Goal: Communication & Community: Answer question/provide support

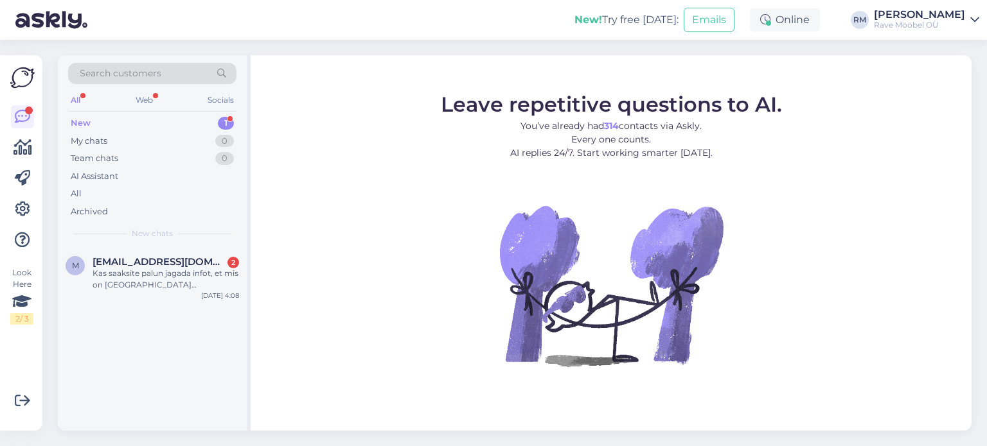
click at [87, 125] on div "New" at bounding box center [81, 123] width 20 height 13
click at [110, 263] on span "[EMAIL_ADDRESS][DOMAIN_NAME]" at bounding box center [159, 262] width 134 height 12
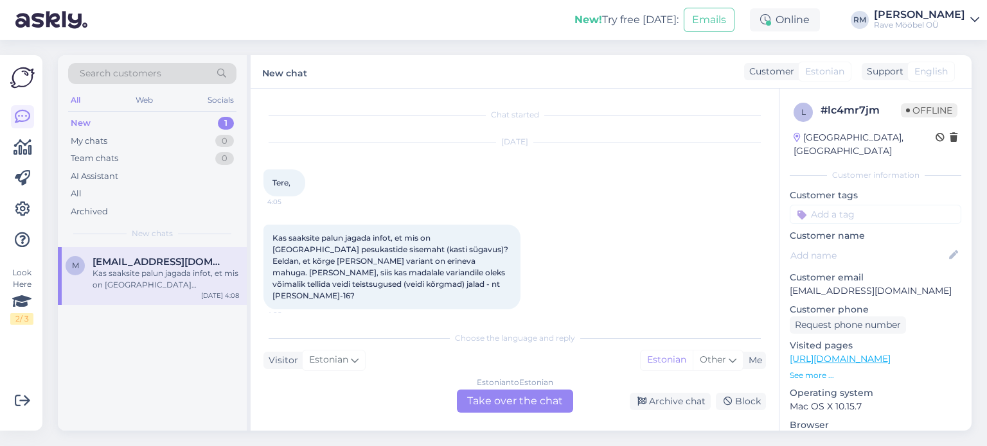
click at [504, 400] on div "Estonian to Estonian Take over the chat" at bounding box center [515, 401] width 116 height 23
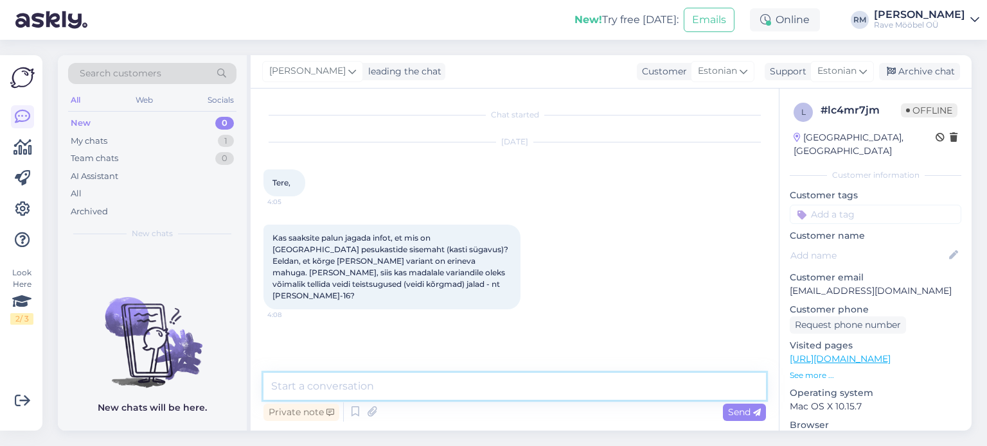
click at [327, 385] on textarea at bounding box center [514, 386] width 502 height 27
type textarea "Tere, täname [PERSON_NAME],"
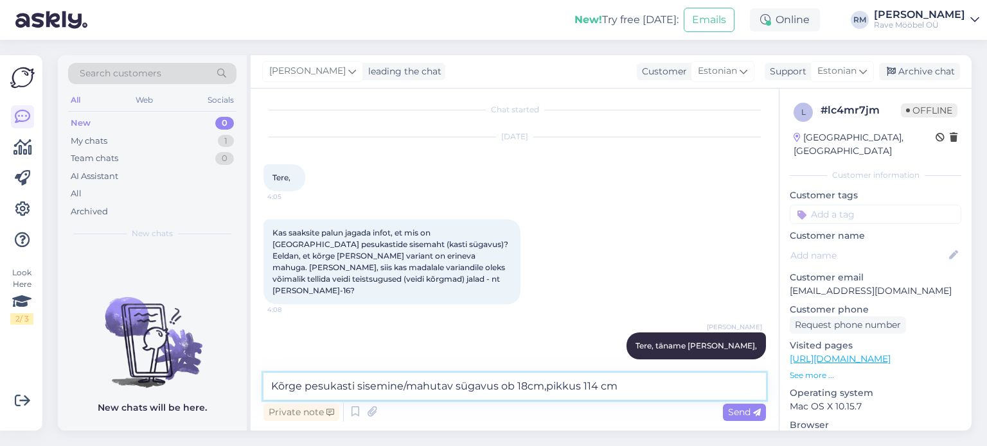
click at [544, 390] on textarea "Kõrge pesukasti sisemine/mahutav sügavus ob 18cm,pikkus 114 cm" at bounding box center [514, 386] width 502 height 27
click at [618, 387] on textarea "Kõrge pesukasti sisemine/mahutav sügavus ob 18cm, pikkus 114 cm" at bounding box center [514, 386] width 502 height 27
click at [619, 387] on textarea "Kõrge pesukasti sisemine/mahutav sügavus ob 18cm, pikkus 114 cm.Madalal" at bounding box center [514, 386] width 502 height 27
click at [620, 388] on textarea "Kõrge pesukasti sisemine/mahutav sügavus ob 18cm, pikkus 114 cm.Madalal" at bounding box center [514, 386] width 502 height 27
click at [665, 380] on textarea "Kõrge pesukasti sisemine/mahutav sügavus ob 18cm, pikkus 114 cm. [GEOGRAPHIC_DA…" at bounding box center [514, 386] width 502 height 27
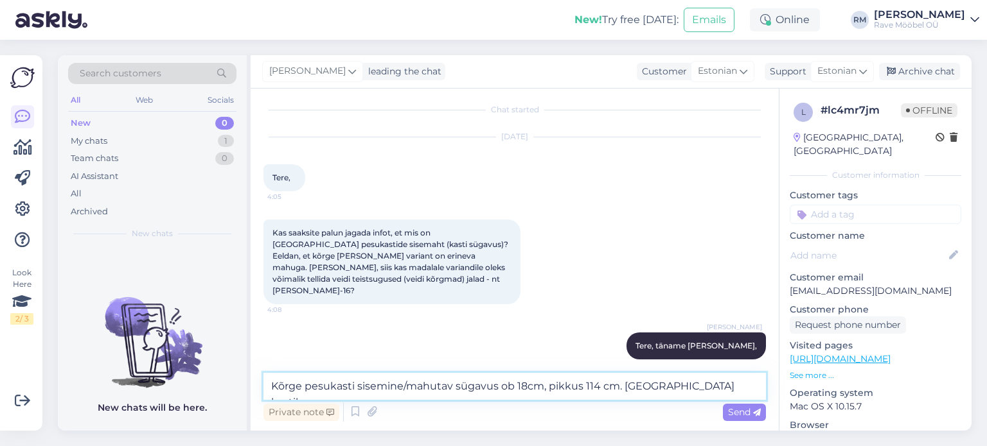
click at [511, 387] on textarea "Kõrge pesukasti sisemine/mahutav sügavus ob 18cm, pikkus 114 cm. [GEOGRAPHIC_DA…" at bounding box center [514, 386] width 502 height 27
click at [702, 388] on textarea "Kõrge pesukasti sisemine/mahutav sügavus on 18cm, pikkus 114 cm. [GEOGRAPHIC_DA…" at bounding box center [514, 386] width 502 height 27
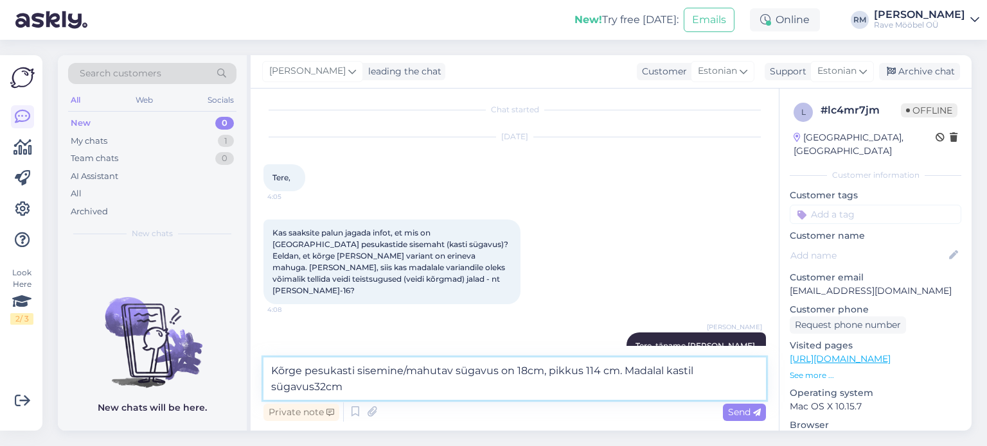
click at [313, 388] on textarea "Kõrge pesukasti sisemine/mahutav sügavus on 18cm, pikkus 114 cm. Madalal kastil…" at bounding box center [514, 379] width 502 height 42
click at [308, 389] on textarea "Kõrge pesukasti sisemine/mahutav sügavus on 18cm, pikkus 114 cm. Madalal kastil…" at bounding box center [514, 379] width 502 height 42
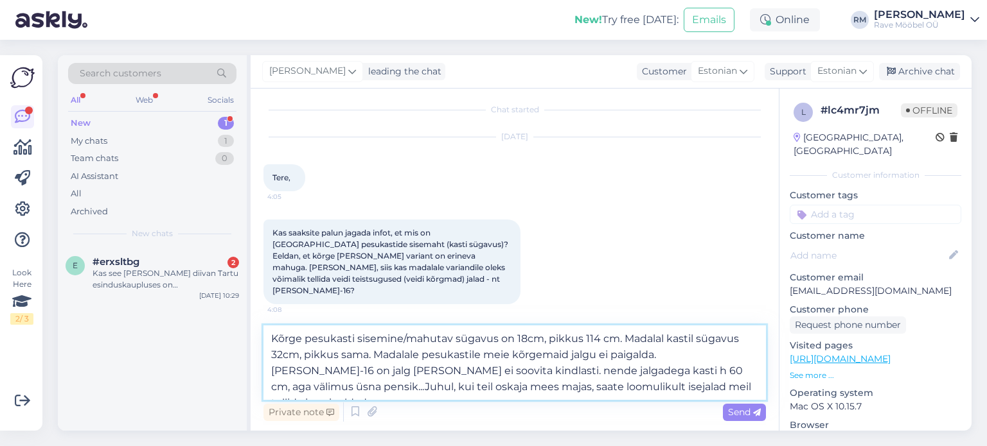
click at [526, 340] on textarea "Kõrge pesukasti sisemine/mahutav sügavus on 18cm, pikkus 114 cm. Madalal kastil…" at bounding box center [514, 363] width 502 height 75
click at [436, 368] on textarea "Kõrge pesukasti sisemine/mahutav sügavus on 18 cm, pikkus 114 cm. Madalal kasti…" at bounding box center [514, 363] width 502 height 75
click at [591, 387] on textarea "Kõrge pesukasti sisemine/mahutav sügavus on 18 cm, pikkus 114 cm. Madalal kasti…" at bounding box center [514, 363] width 502 height 75
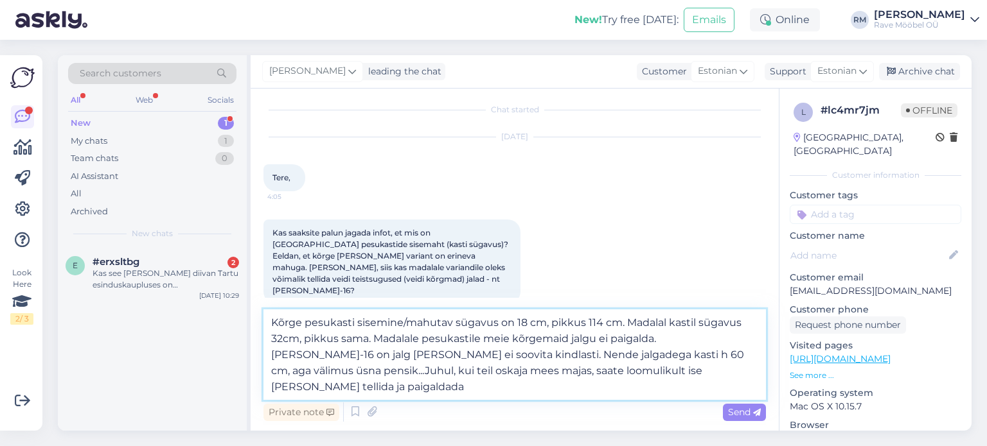
drag, startPoint x: 588, startPoint y: 371, endPoint x: 579, endPoint y: 368, distance: 10.0
click at [574, 376] on textarea "Kõrge pesukasti sisemine/mahutav sügavus on 18 cm, pikkus 114 cm. Madalal kasti…" at bounding box center [514, 355] width 502 height 91
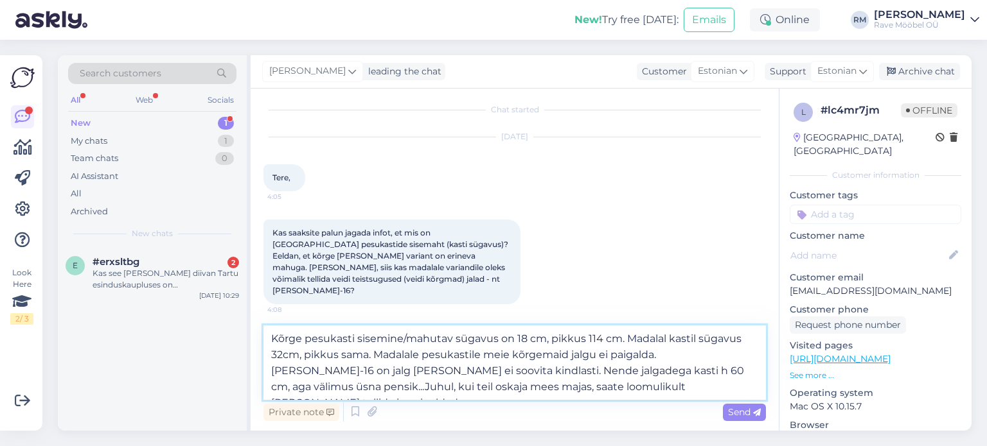
click at [737, 387] on textarea "Kõrge pesukasti sisemine/mahutav sügavus on 18 cm, pikkus 114 cm. Madalal kasti…" at bounding box center [514, 363] width 502 height 75
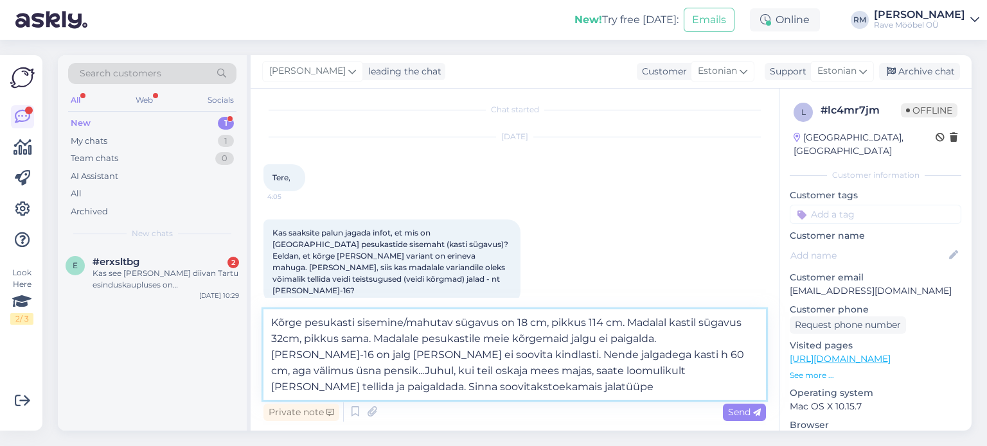
click at [351, 387] on textarea "Kõrge pesukasti sisemine/mahutav sügavus on 18 cm, pikkus 114 cm. Madalal kasti…" at bounding box center [514, 355] width 502 height 91
click at [403, 389] on textarea "Kõrge pesukasti sisemine/mahutav sügavus on 18 cm, pikkus 114 cm. Madalal kasti…" at bounding box center [514, 355] width 502 height 91
click at [461, 388] on textarea "Kõrge pesukasti sisemine/mahutav sügavus on 18 cm, pikkus 114 cm. Madalal kasti…" at bounding box center [514, 355] width 502 height 91
click at [475, 389] on textarea "Kõrge pesukasti sisemine/mahutav sügavus on 18 cm, pikkus 114 cm. Madalal kasti…" at bounding box center [514, 355] width 502 height 91
click at [480, 389] on textarea "Kõrge pesukasti sisemine/mahutav sügavus on 18 cm, pikkus 114 cm. Madalal kasti…" at bounding box center [514, 355] width 502 height 91
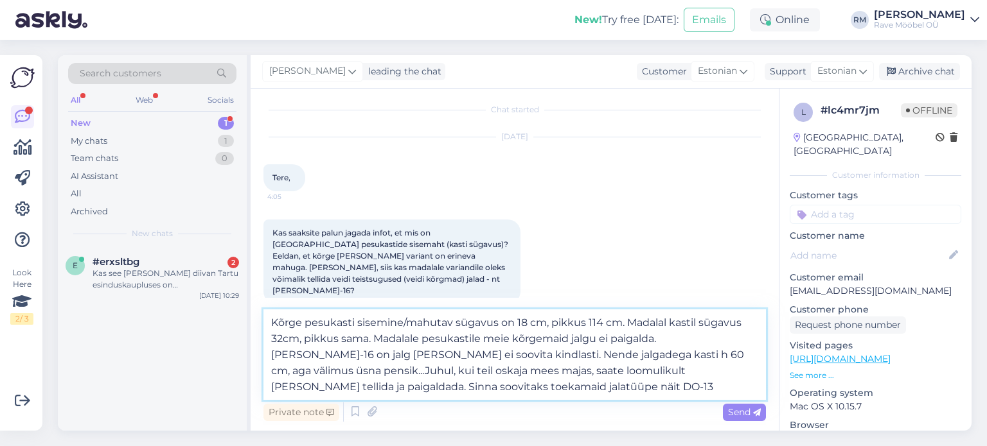
click at [520, 389] on textarea "Kõrge pesukasti sisemine/mahutav sügavus on 18 cm, pikkus 114 cm. Madalal kasti…" at bounding box center [514, 355] width 502 height 91
click at [523, 385] on textarea "Kõrge pesukasti sisemine/mahutav sügavus on 18 cm, pikkus 114 cm. Madalal kasti…" at bounding box center [514, 355] width 502 height 91
click at [518, 389] on textarea "Kõrge pesukasti sisemine/mahutav sügavus on 18 cm, pikkus 114 cm. Madalal kasti…" at bounding box center [514, 355] width 502 height 91
click at [558, 387] on textarea "Kõrge pesukasti sisemine/mahutav sügavus on 18 cm, pikkus 114 cm. Madalal kasti…" at bounding box center [514, 355] width 502 height 91
click at [711, 387] on textarea "Kõrge pesukasti sisemine/mahutav sügavus on 18 cm, pikkus 114 cm. Madalal kasti…" at bounding box center [514, 355] width 502 height 91
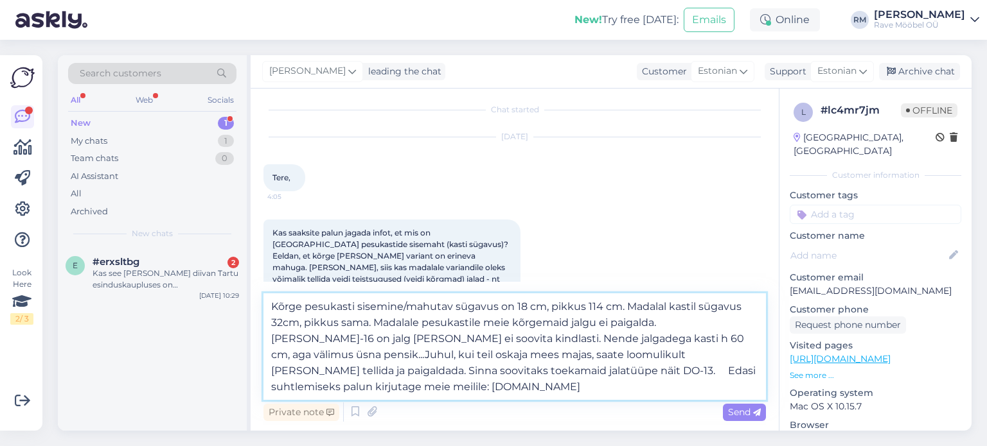
click at [312, 388] on textarea "Kõrge pesukasti sisemine/mahutav sügavus on 18 cm, pikkus 114 cm. Madalal kasti…" at bounding box center [514, 347] width 502 height 107
click at [671, 354] on textarea "Kõrge pesukasti sisemine/mahutav sügavus on 18 cm, pikkus 114 cm. Madalal kasti…" at bounding box center [514, 347] width 502 height 107
click at [430, 391] on textarea "Kõrge pesukasti sisemine/mahutav sügavus on 18 cm, pikkus 114 cm. Madalal kasti…" at bounding box center [514, 347] width 502 height 107
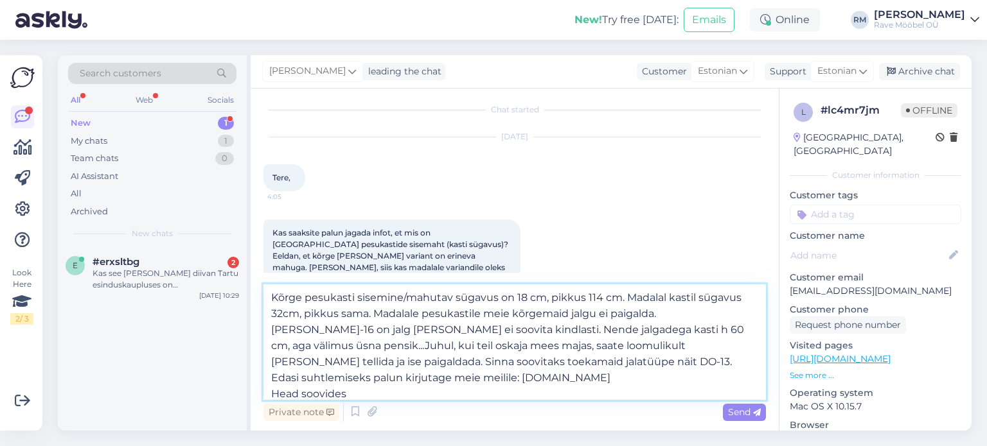
click at [489, 376] on textarea "Kõrge pesukasti sisemine/mahutav sügavus on 18 cm, pikkus 114 cm. Madalal kasti…" at bounding box center [514, 343] width 502 height 116
type textarea "Kõrge pesukasti sisemine/mahutav sügavus on 18 cm, pikkus 114 cm. Madalal kasti…"
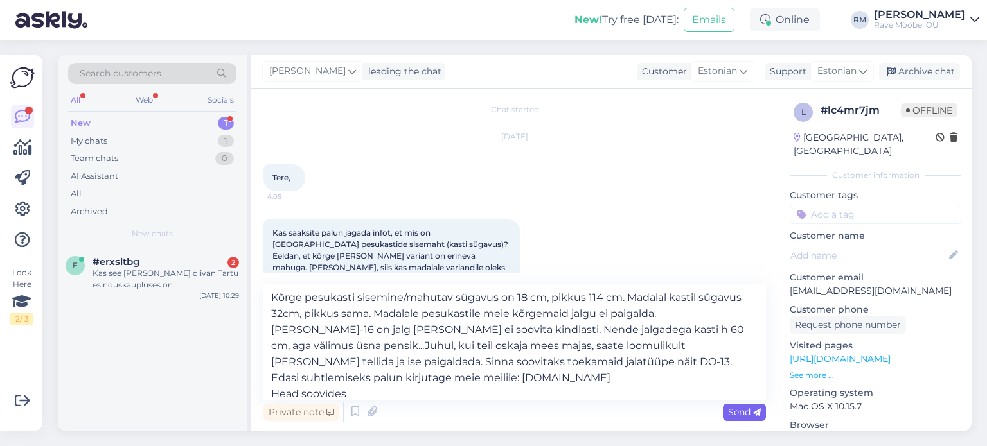
click at [749, 414] on span "Send" at bounding box center [744, 413] width 33 height 12
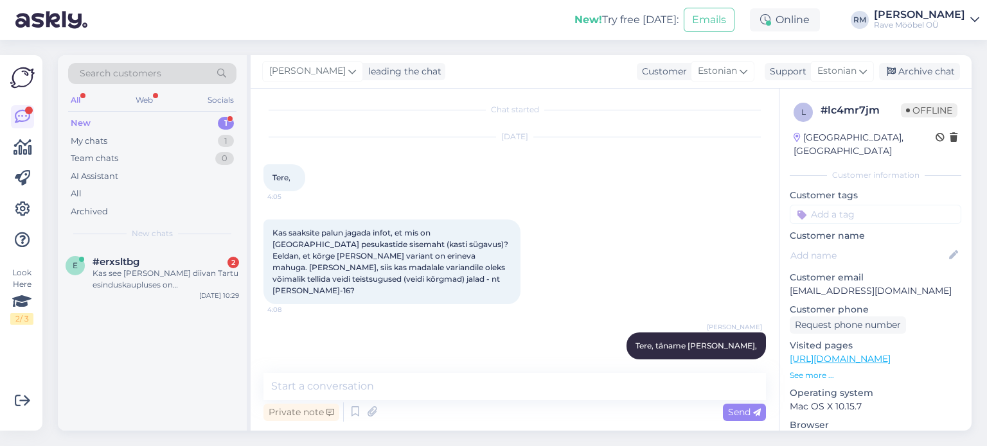
scroll to position [164, 0]
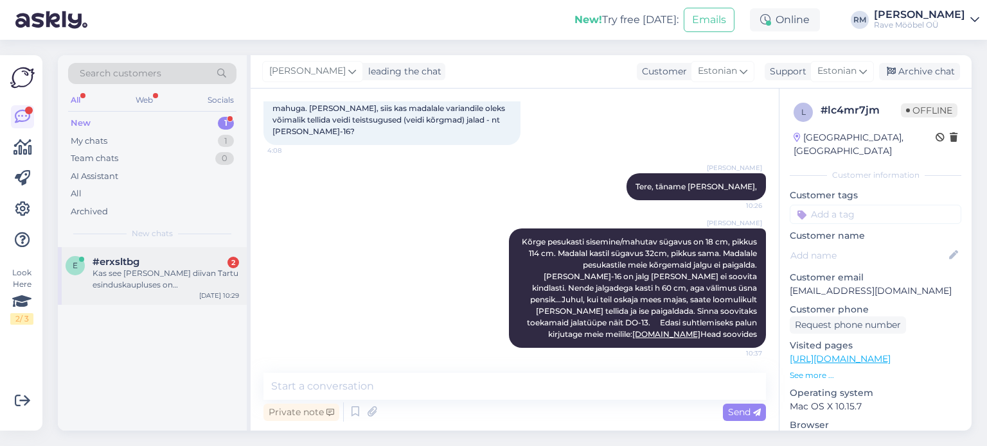
click at [125, 260] on span "#erxsltbg" at bounding box center [115, 262] width 47 height 12
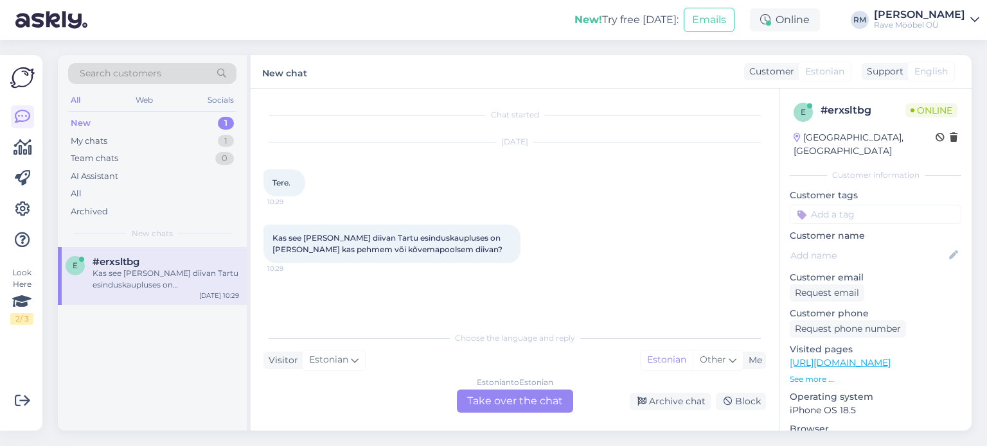
click at [489, 395] on div "Estonian to Estonian Take over the chat" at bounding box center [515, 401] width 116 height 23
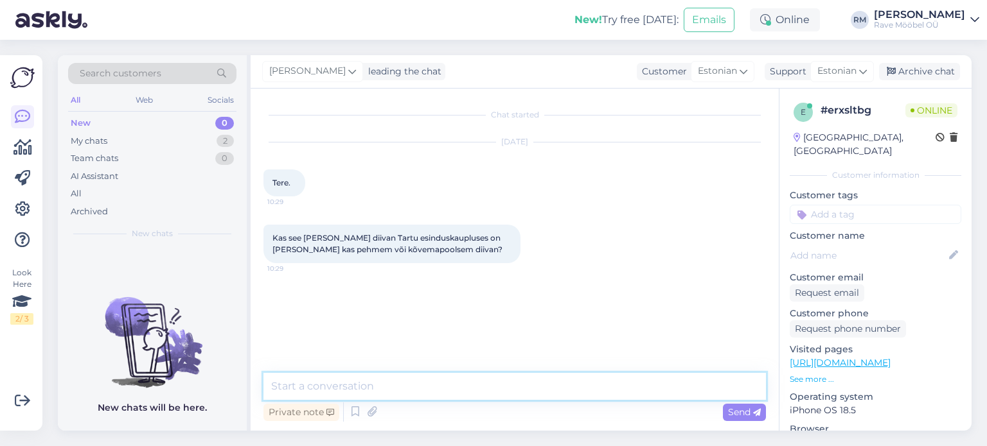
click at [360, 385] on textarea at bounding box center [514, 386] width 502 height 27
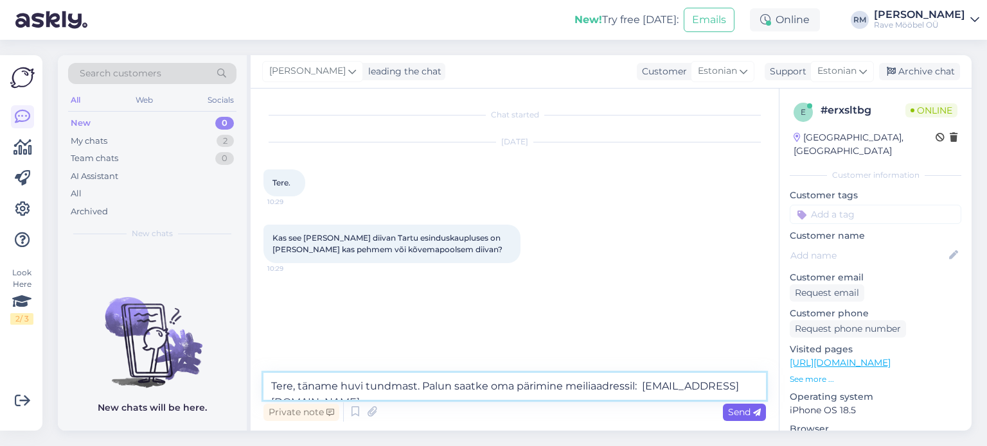
type textarea "Tere, täname huvi tundmast. Palun saatke oma pärimine meiliaadressil: [EMAIL_AD…"
click at [738, 414] on span "Send" at bounding box center [744, 413] width 33 height 12
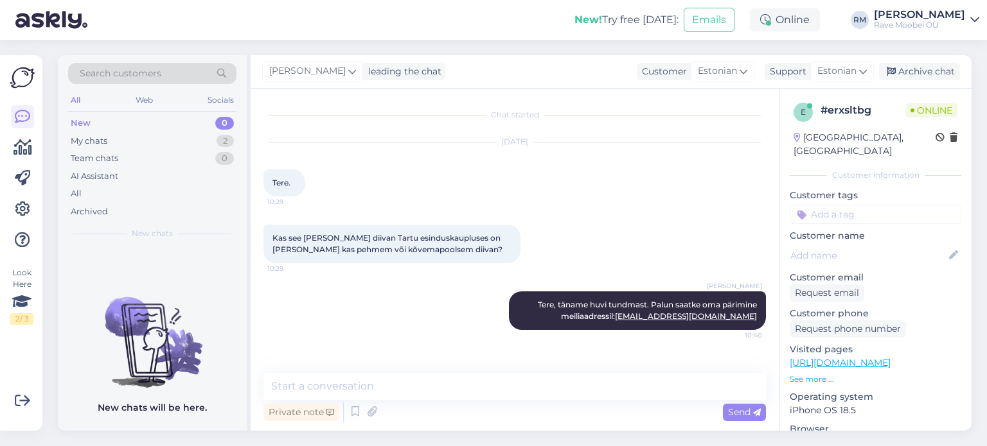
click at [87, 127] on div "New" at bounding box center [81, 123] width 20 height 13
click at [85, 125] on div "New" at bounding box center [81, 123] width 20 height 13
click at [226, 141] on div "2" at bounding box center [224, 141] width 17 height 13
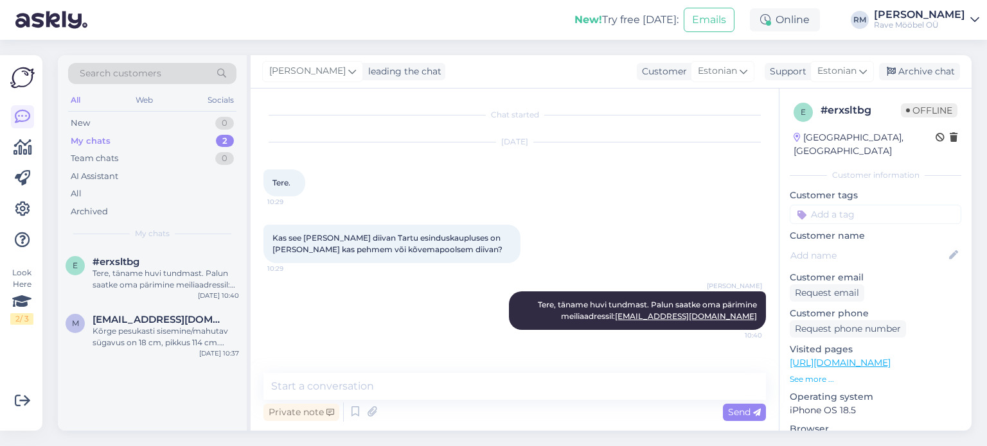
click at [128, 142] on div "My chats 2" at bounding box center [152, 141] width 168 height 18
click at [180, 343] on div "Kõrge pesukasti sisemine/mahutav sügavus on 18 cm, pikkus 114 cm. Madalal kasti…" at bounding box center [165, 337] width 146 height 23
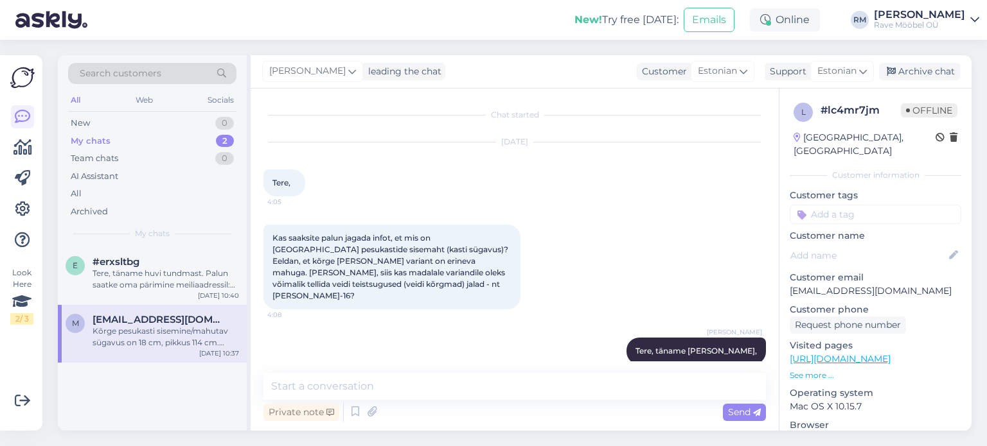
scroll to position [164, 0]
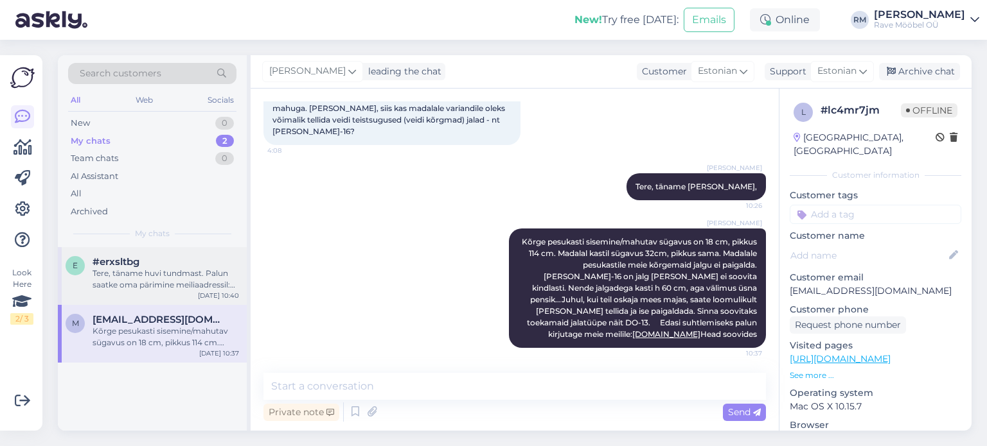
click at [184, 295] on div "e #erxsltbg Tere, täname huvi tundmast. Palun saatke oma pärimine meiliaadressi…" at bounding box center [152, 276] width 189 height 58
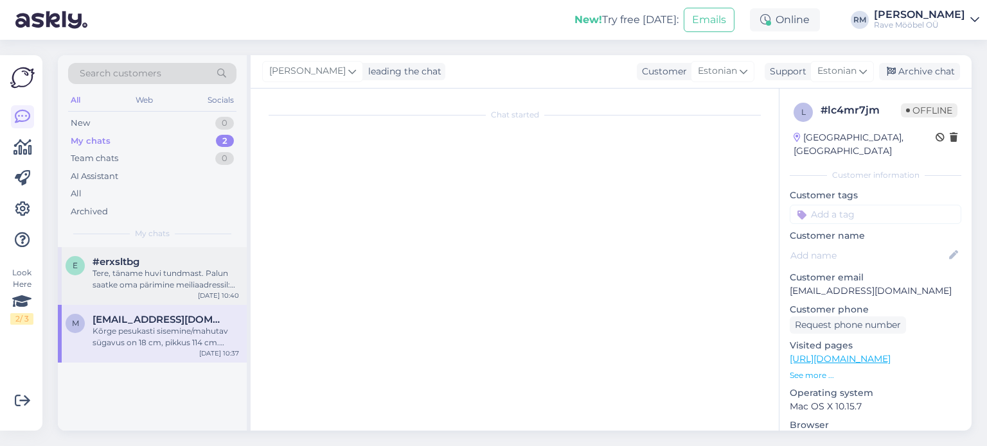
scroll to position [0, 0]
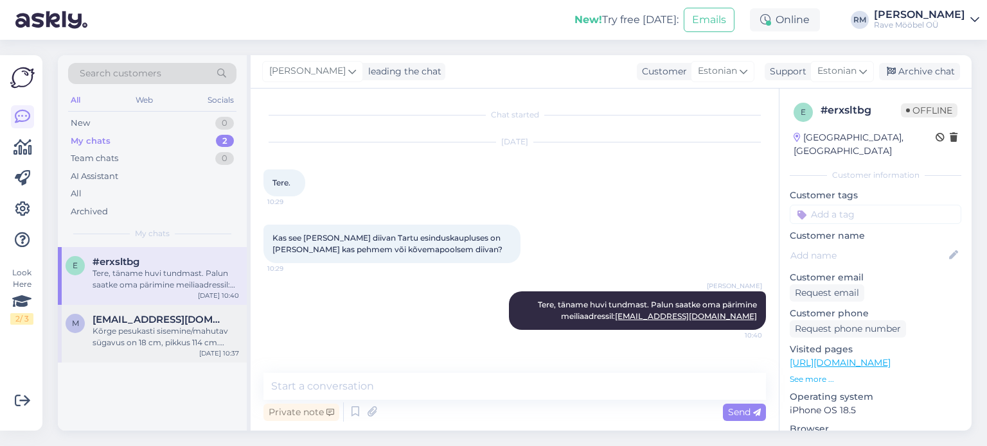
click at [201, 333] on div "Kõrge pesukasti sisemine/mahutav sügavus on 18 cm, pikkus 114 cm. Madalal kasti…" at bounding box center [165, 337] width 146 height 23
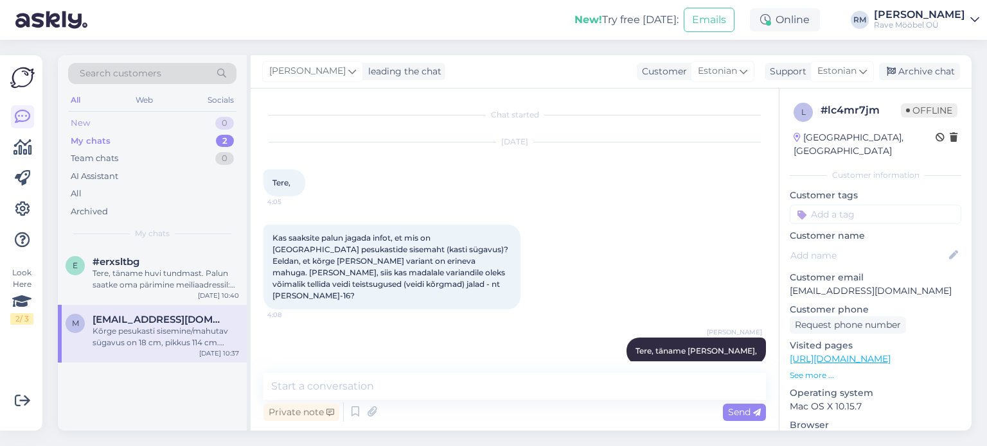
click at [100, 122] on div "New 0" at bounding box center [152, 123] width 168 height 18
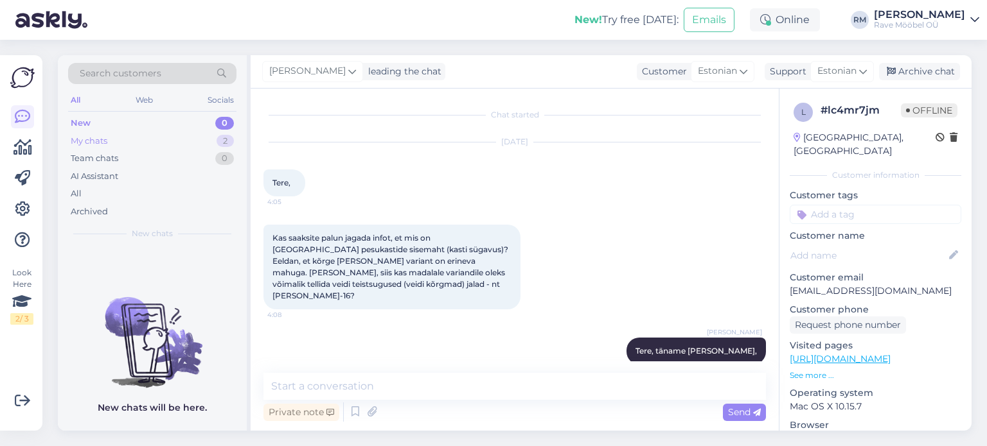
click at [103, 140] on div "My chats" at bounding box center [89, 141] width 37 height 13
